Goal: Task Accomplishment & Management: Manage account settings

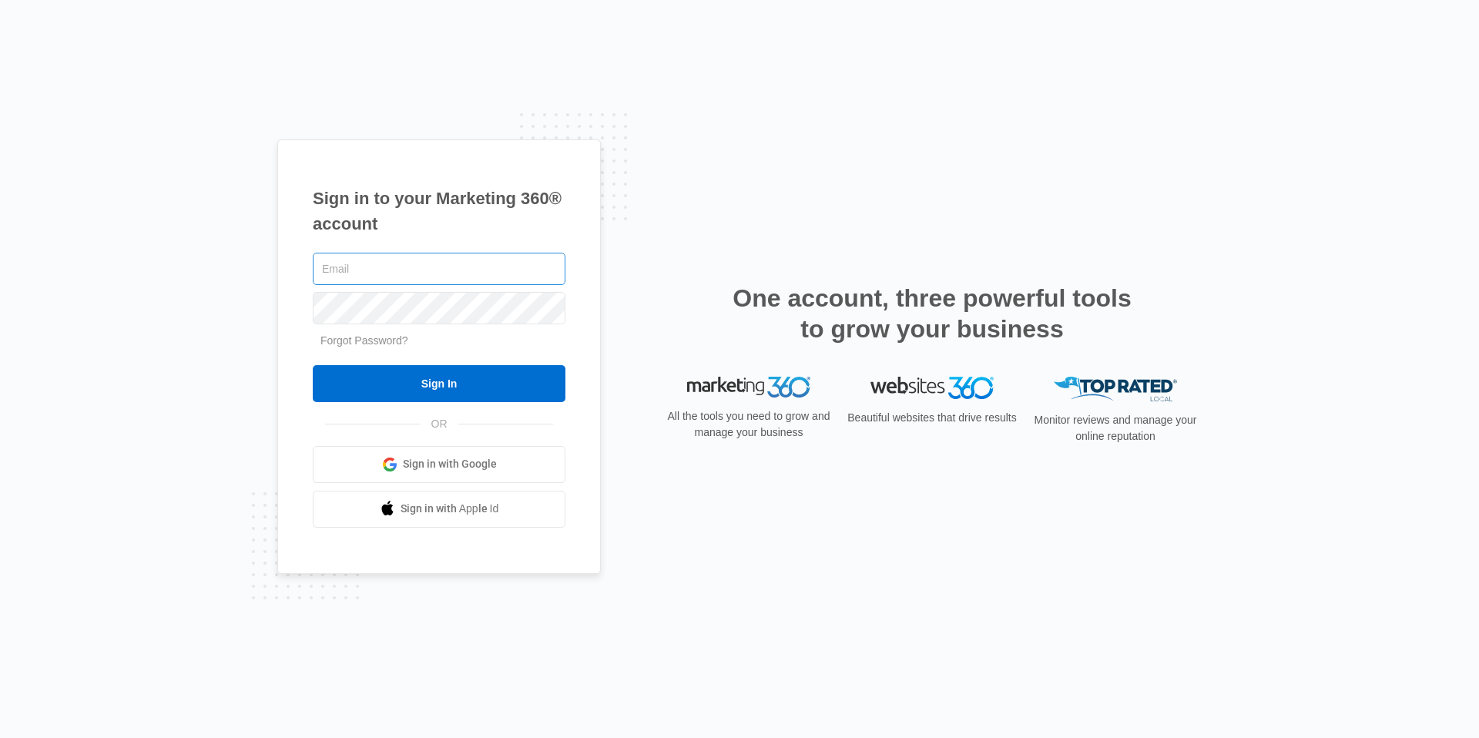
click at [475, 256] on input "text" at bounding box center [439, 269] width 253 height 32
type input "[PERSON_NAME][EMAIL_ADDRESS][DOMAIN_NAME]"
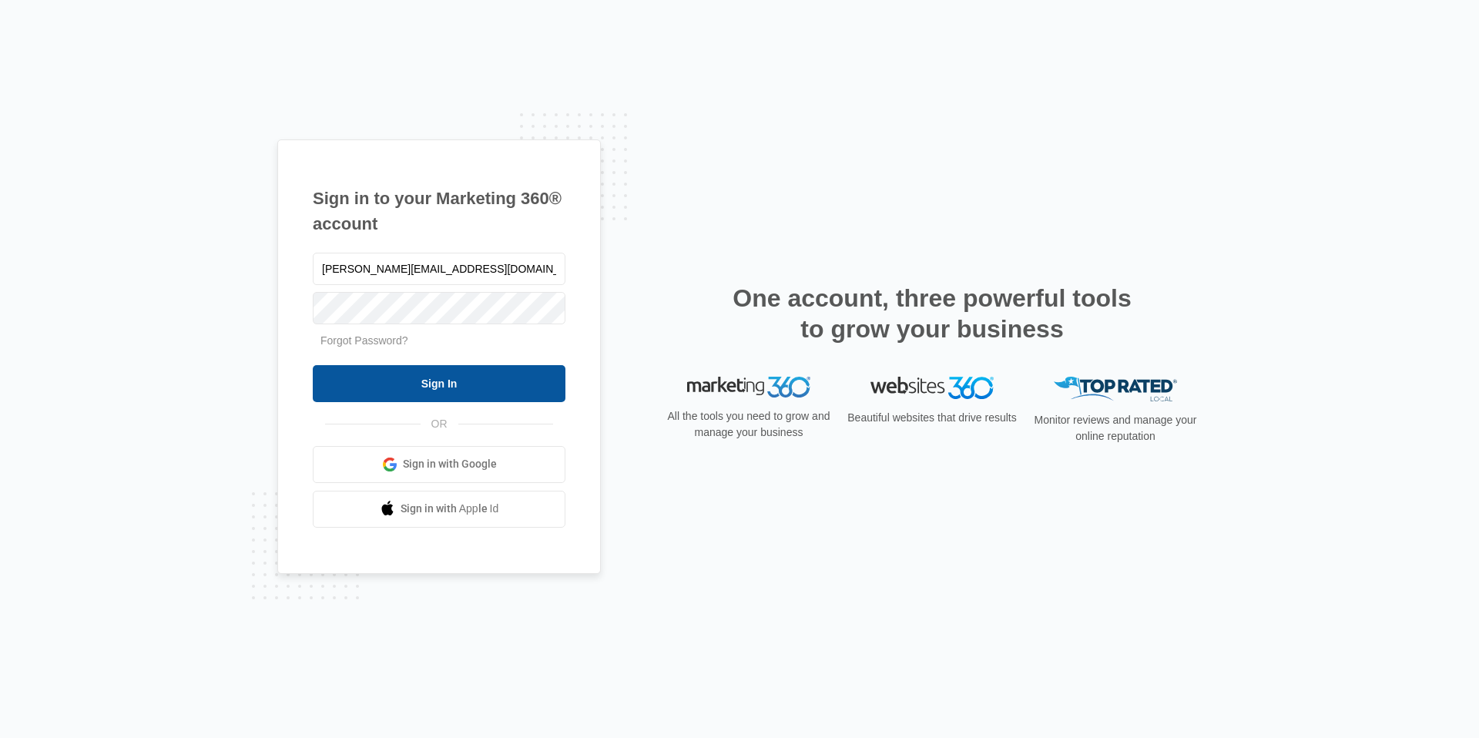
click at [426, 380] on input "Sign In" at bounding box center [439, 383] width 253 height 37
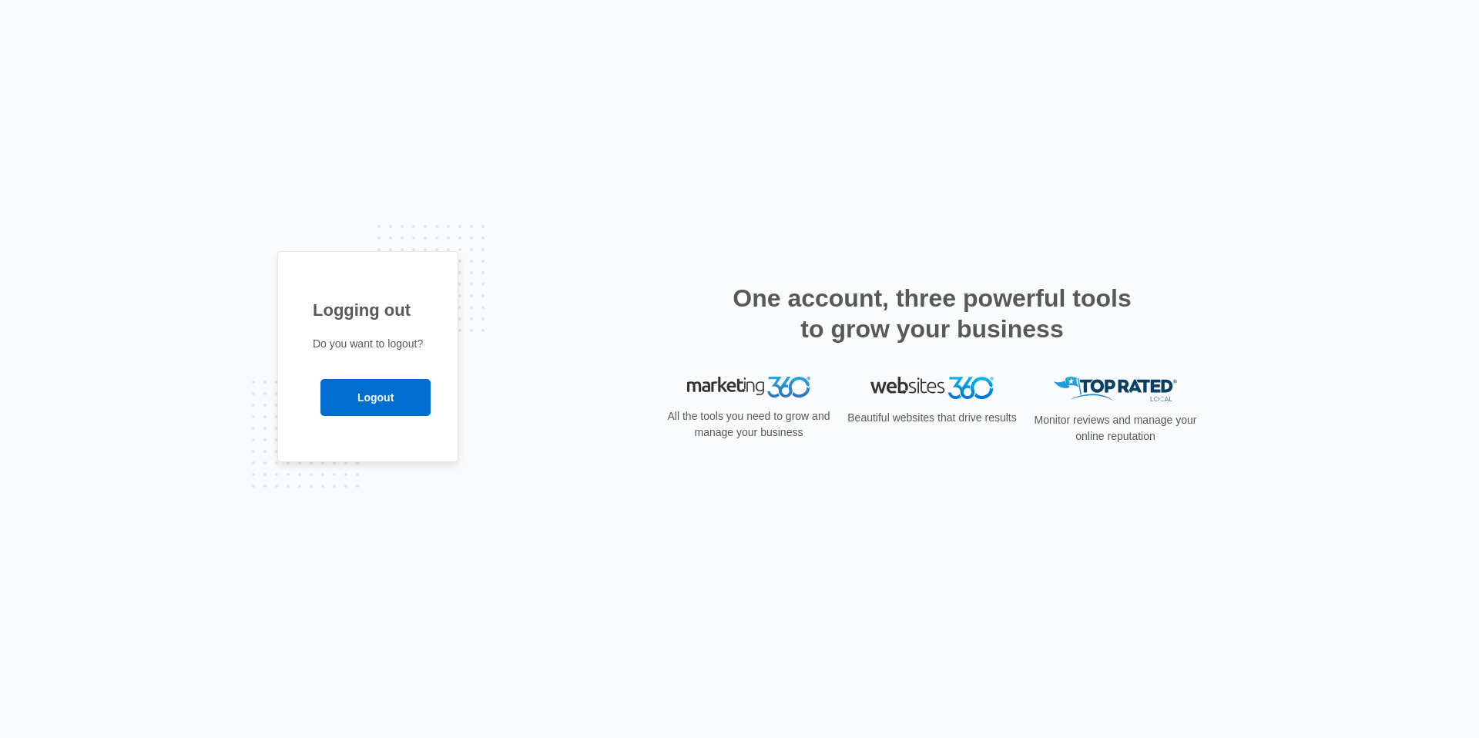
click at [374, 485] on div "Logging out Do you want to logout? Logout" at bounding box center [367, 369] width 181 height 236
